Goal: Information Seeking & Learning: Learn about a topic

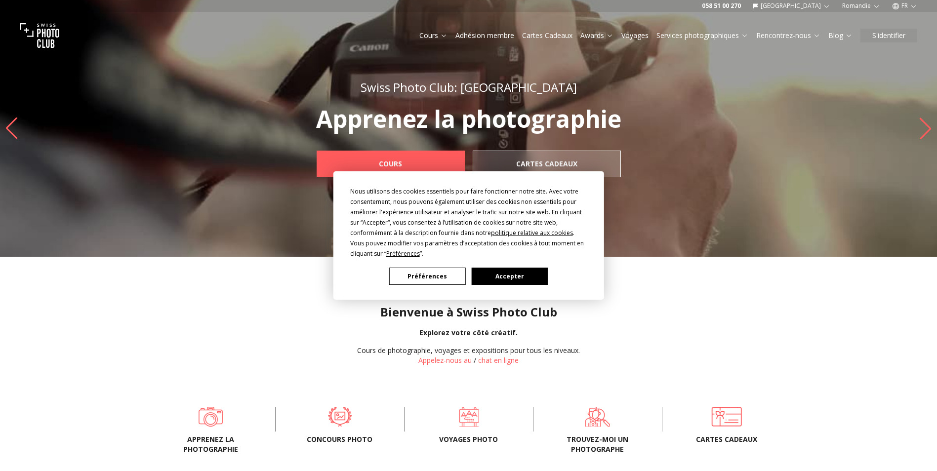
click at [515, 271] on button "Accepter" at bounding box center [509, 276] width 76 height 17
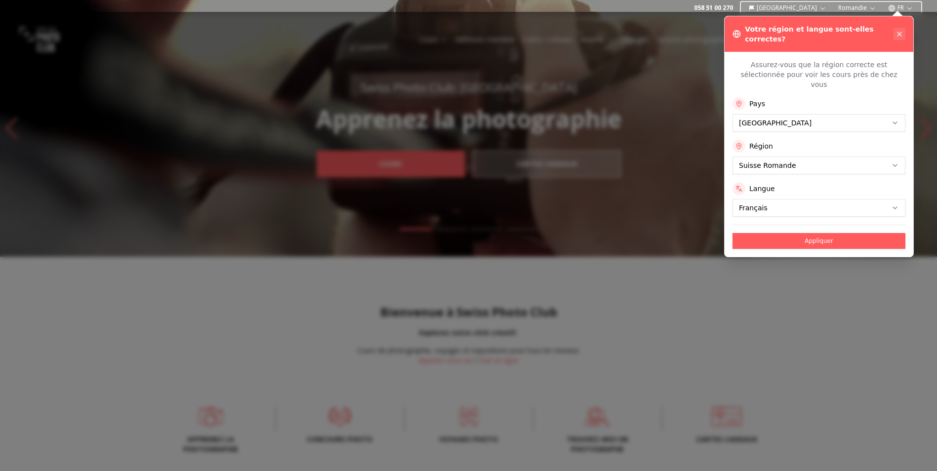
click at [895, 30] on button at bounding box center [900, 34] width 12 height 12
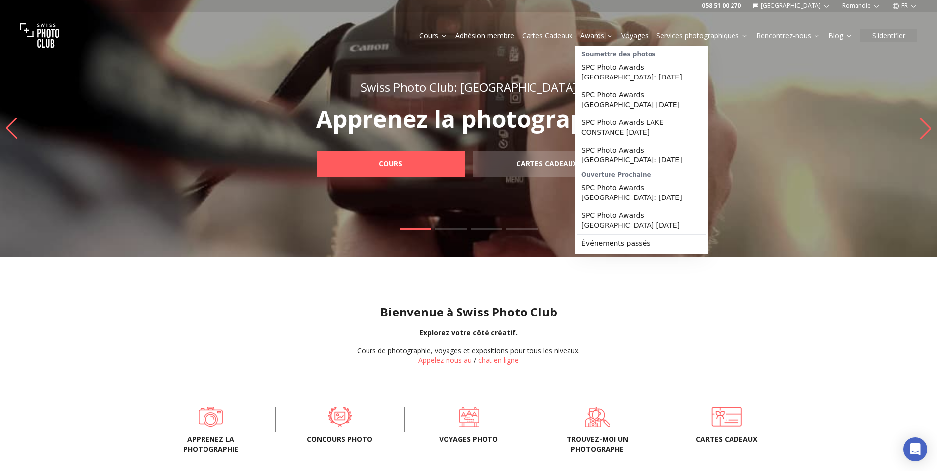
click at [587, 37] on link "Awards" at bounding box center [597, 36] width 33 height 10
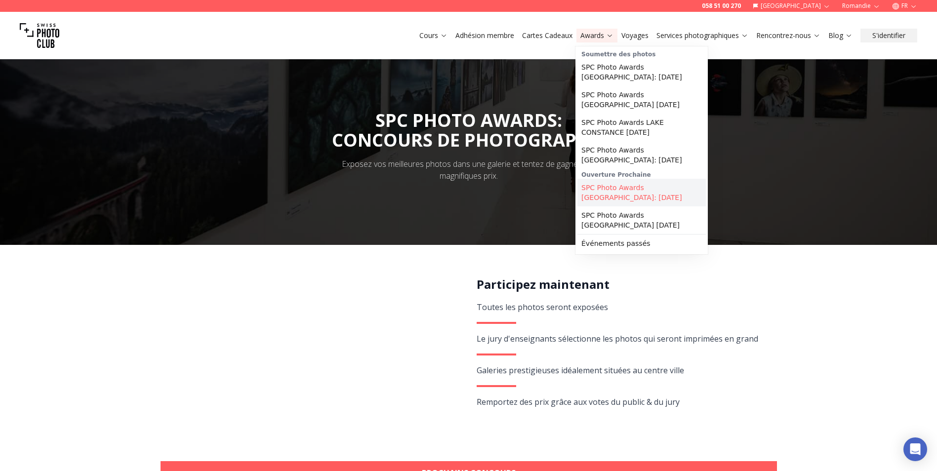
click at [617, 179] on link "SPC Photo Awards [GEOGRAPHIC_DATA]: [DATE]" at bounding box center [642, 193] width 128 height 28
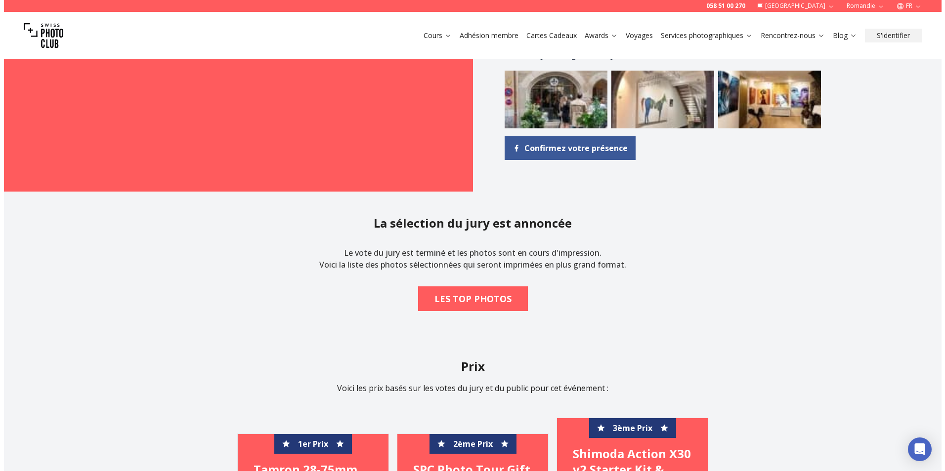
scroll to position [1038, 0]
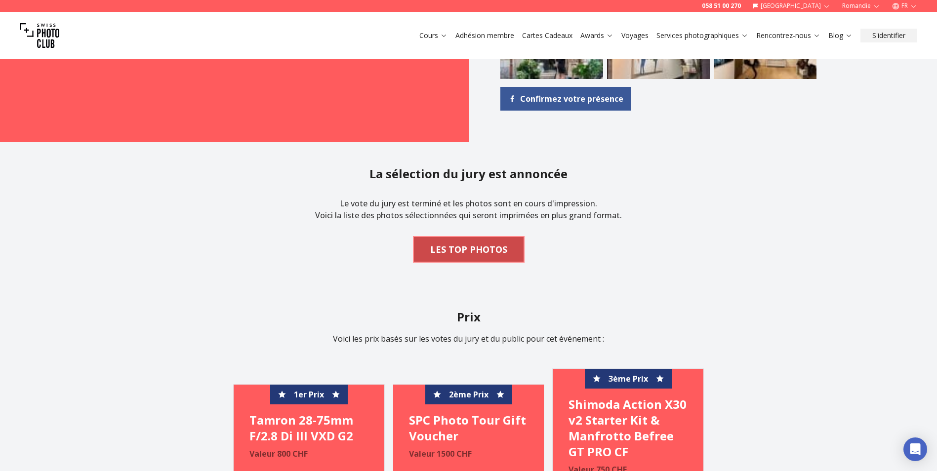
click at [492, 256] on b "LES TOP PHOTOS" at bounding box center [468, 250] width 77 height 14
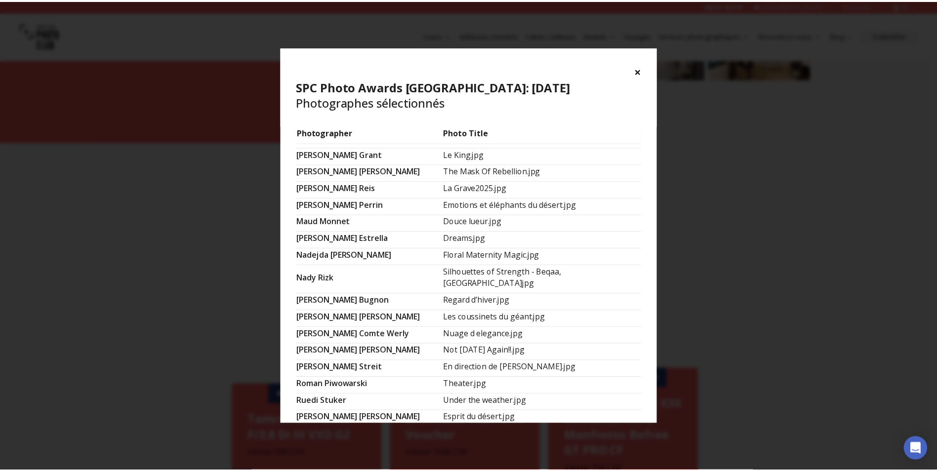
scroll to position [574, 0]
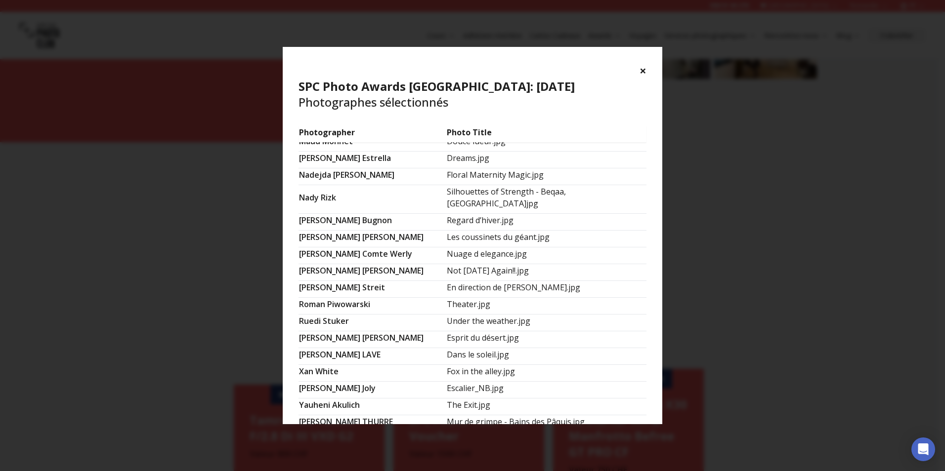
click at [643, 68] on button "×" at bounding box center [642, 71] width 7 height 16
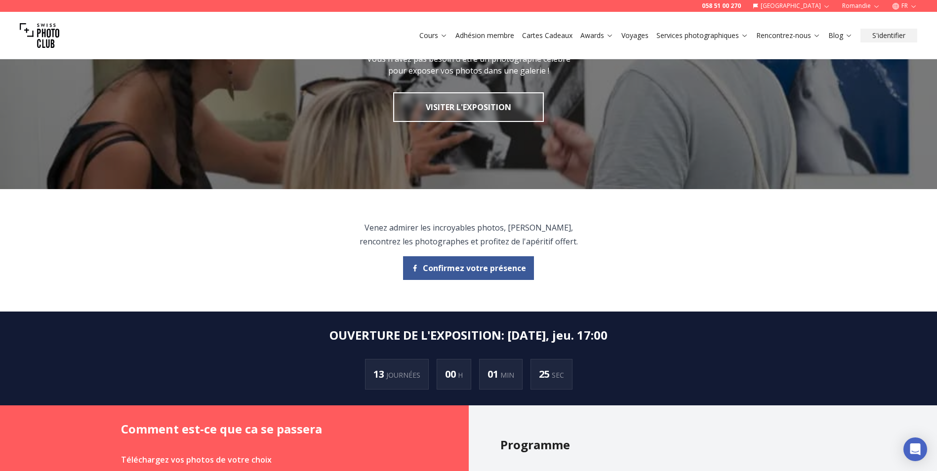
scroll to position [0, 0]
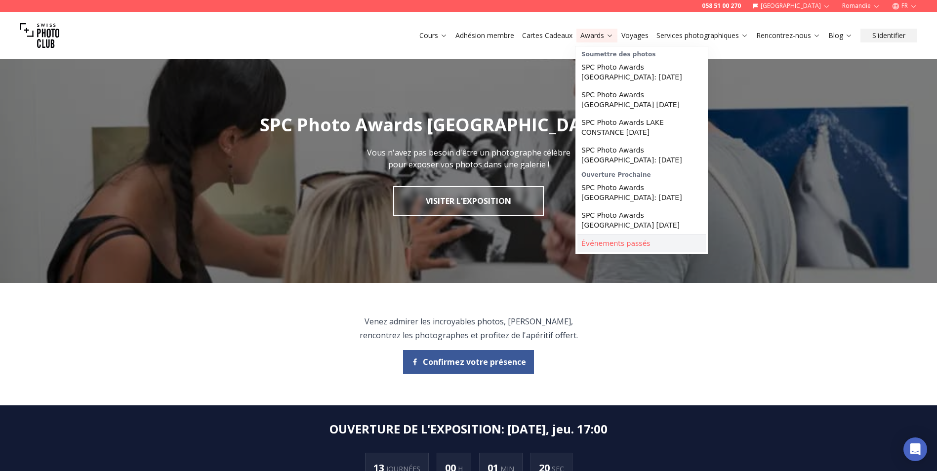
click at [612, 235] on link "Événements passés" at bounding box center [642, 244] width 128 height 18
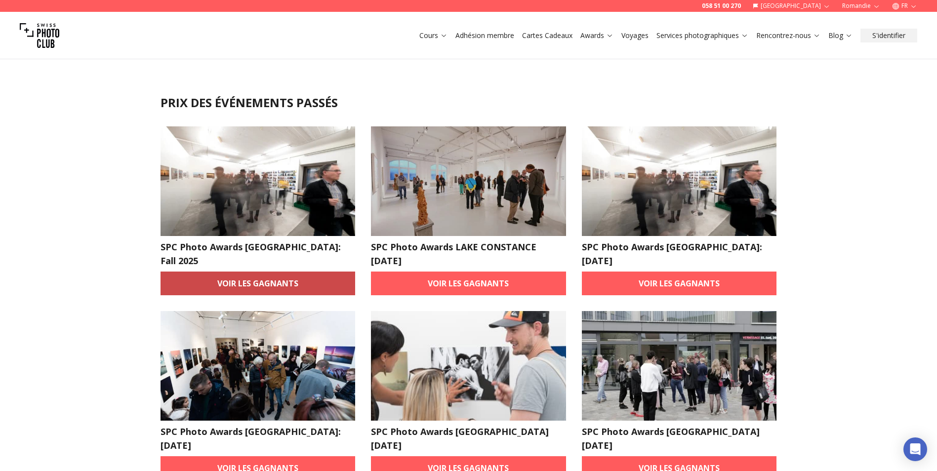
click at [240, 272] on link "Voir les gagnants" at bounding box center [258, 284] width 195 height 24
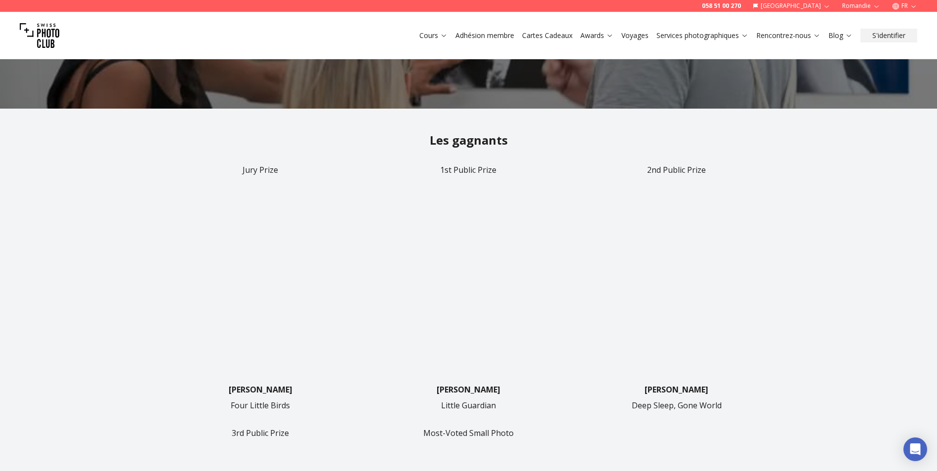
scroll to position [99, 0]
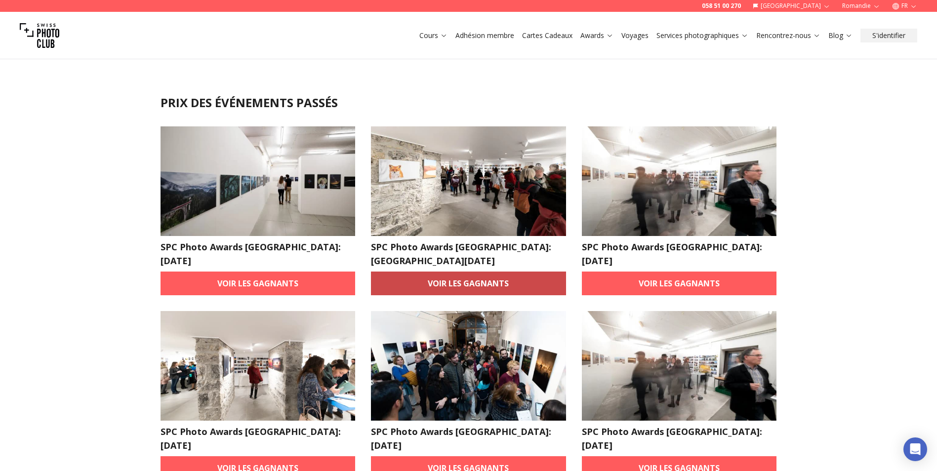
click at [449, 272] on link "Voir les gagnants" at bounding box center [468, 284] width 195 height 24
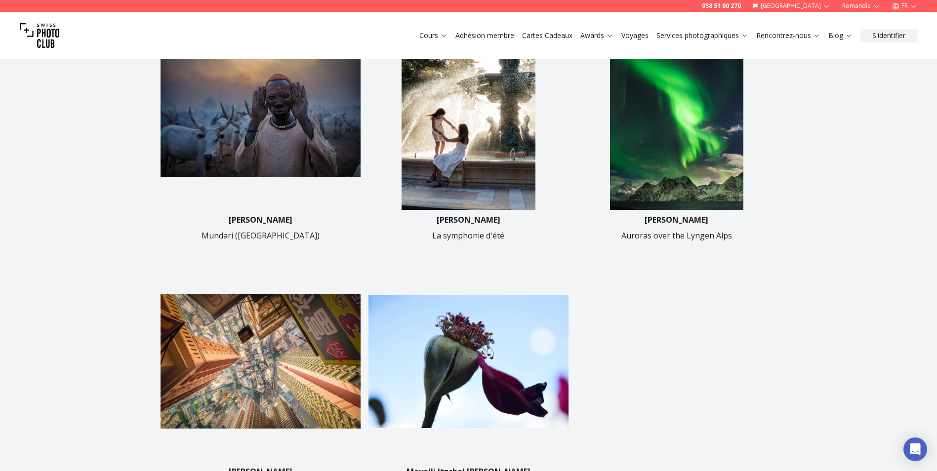
scroll to position [543, 0]
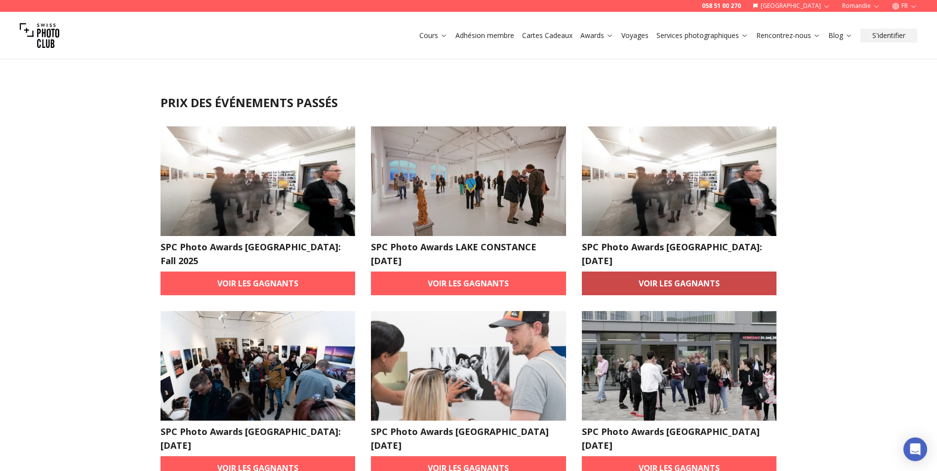
click at [694, 272] on link "Voir les gagnants" at bounding box center [679, 284] width 195 height 24
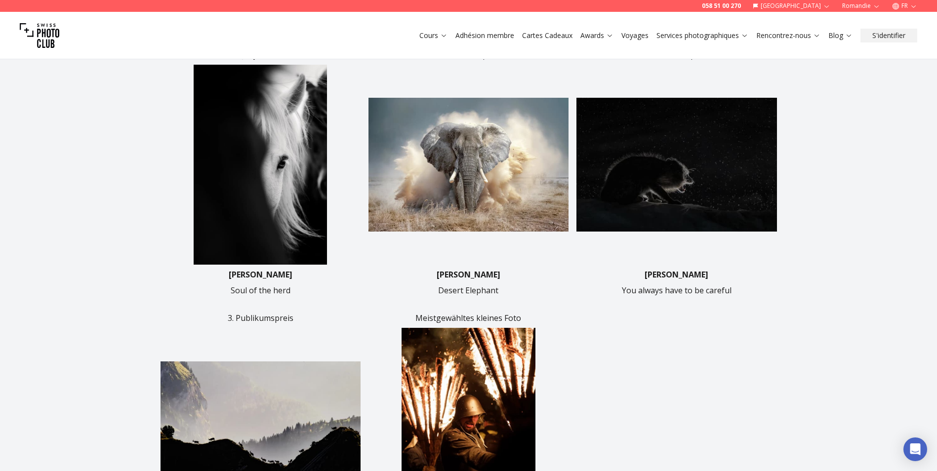
scroll to position [296, 0]
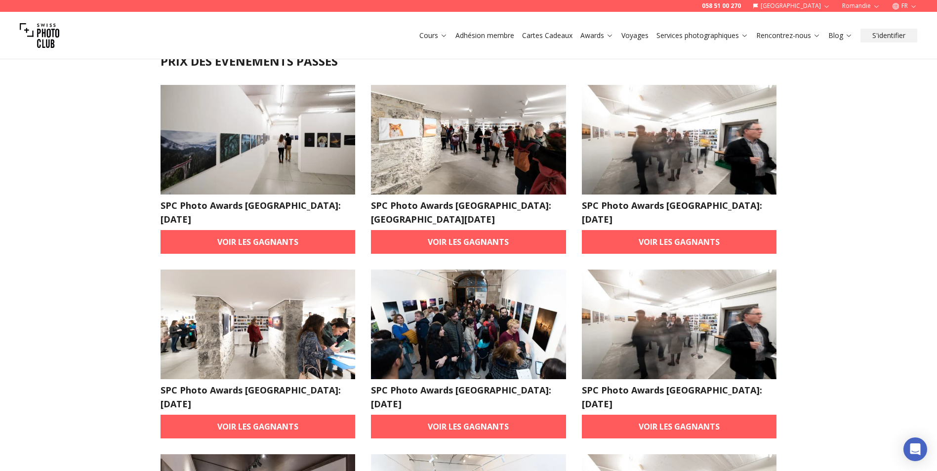
scroll to position [99, 0]
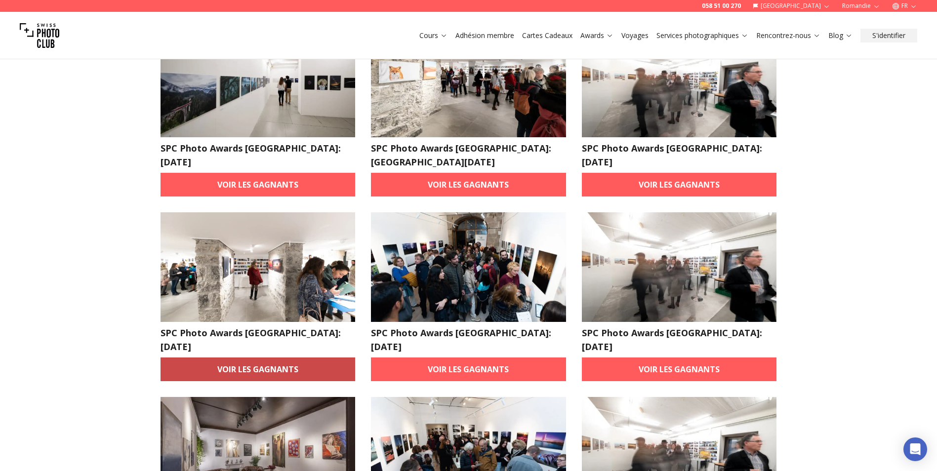
click at [302, 358] on link "Voir les gagnants" at bounding box center [258, 370] width 195 height 24
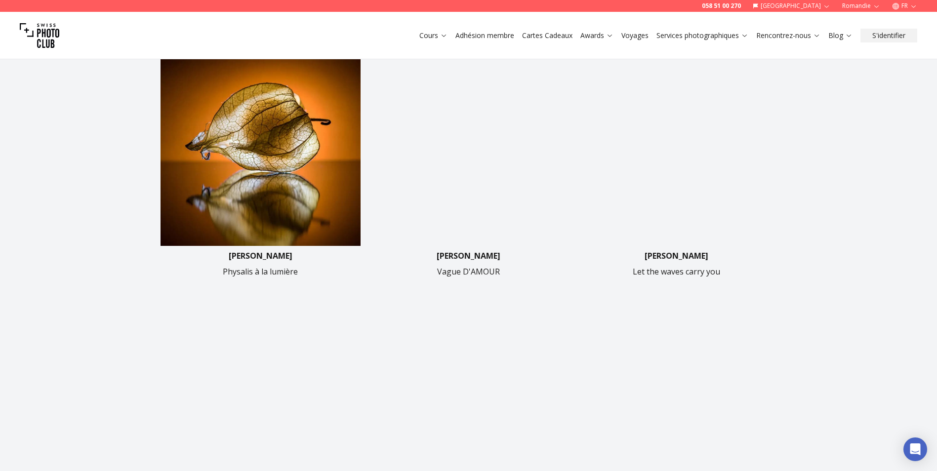
scroll to position [395, 0]
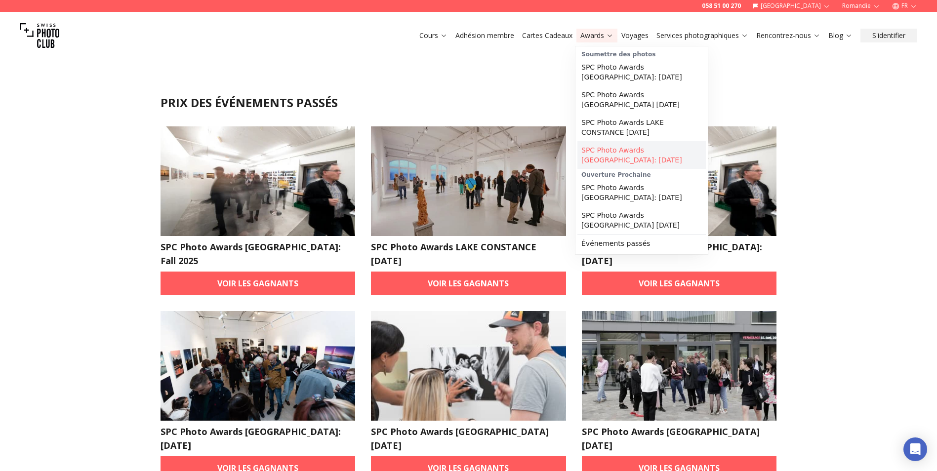
click at [621, 153] on link "SPC Photo Awards [GEOGRAPHIC_DATA]: [DATE]" at bounding box center [642, 155] width 128 height 28
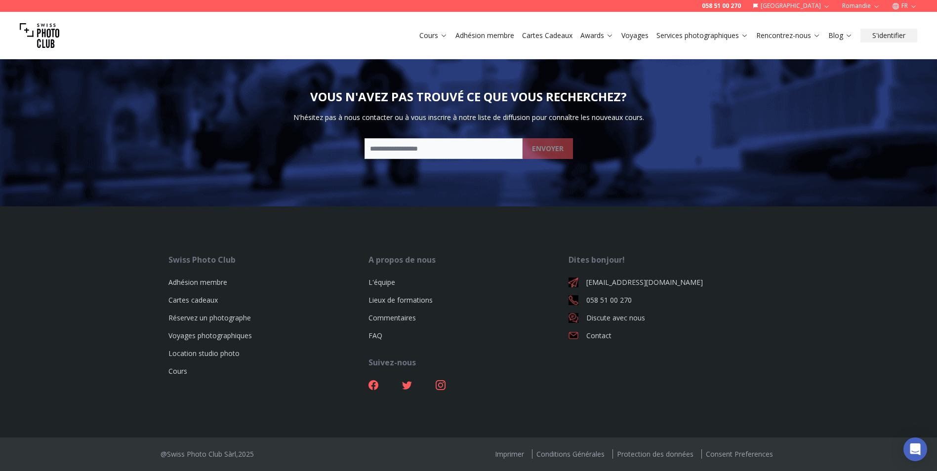
scroll to position [1708, 0]
